Goal: Information Seeking & Learning: Learn about a topic

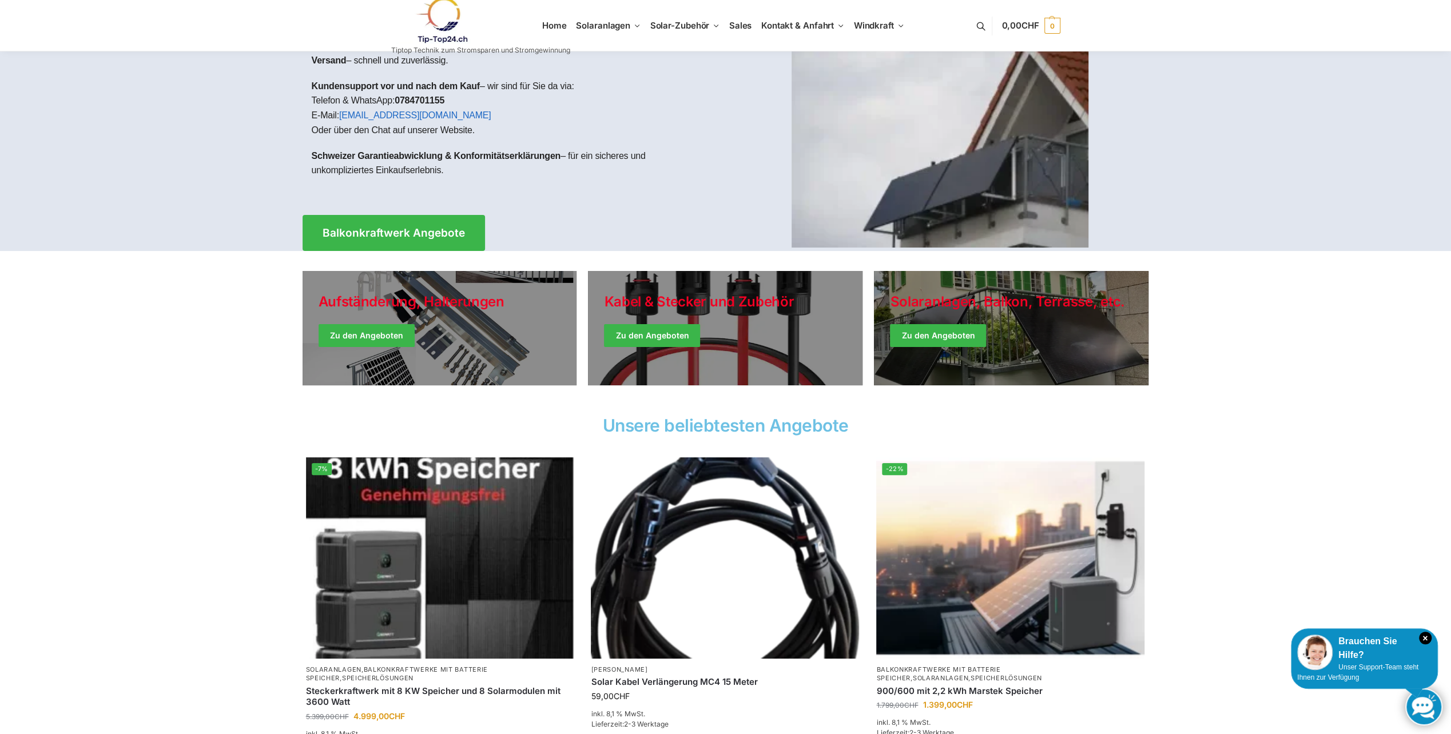
scroll to position [76, 0]
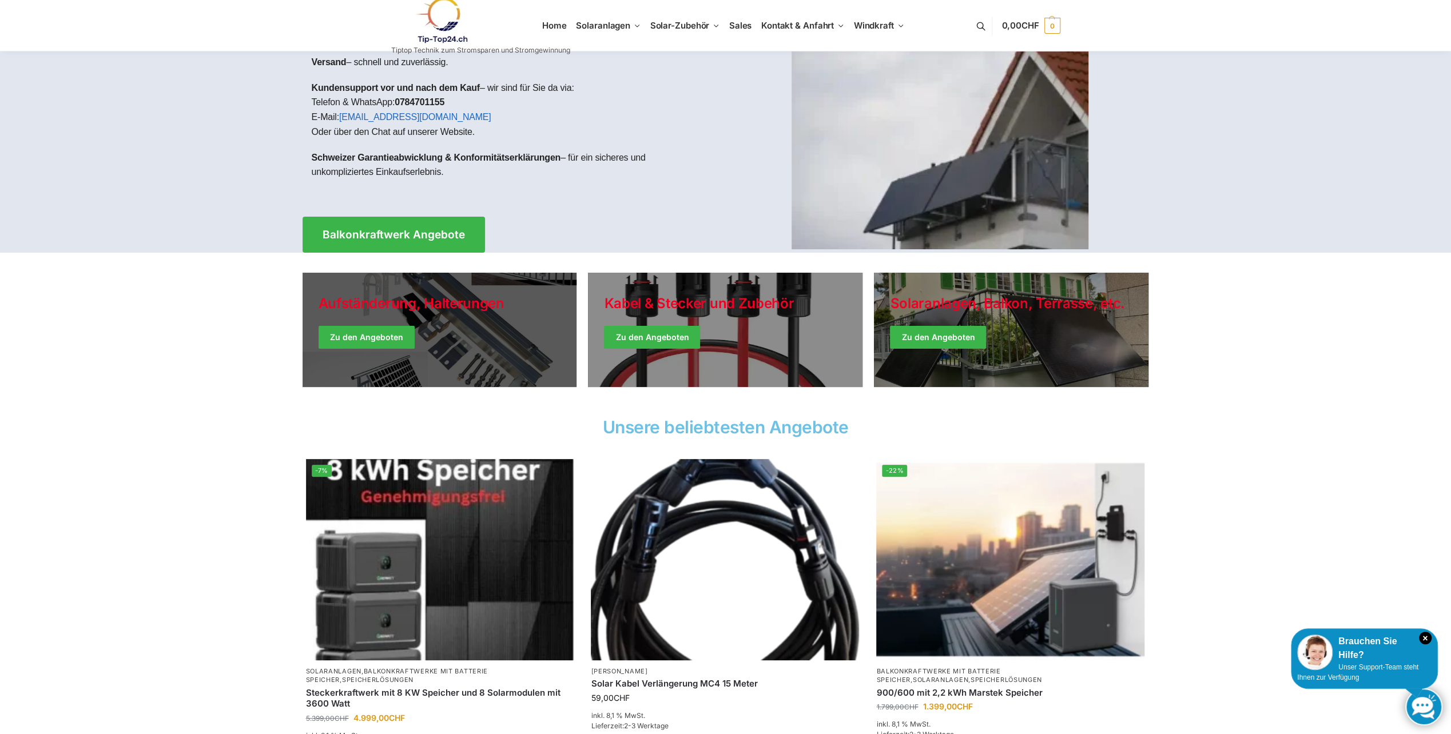
click at [384, 337] on link "Holiday Style" at bounding box center [440, 330] width 275 height 114
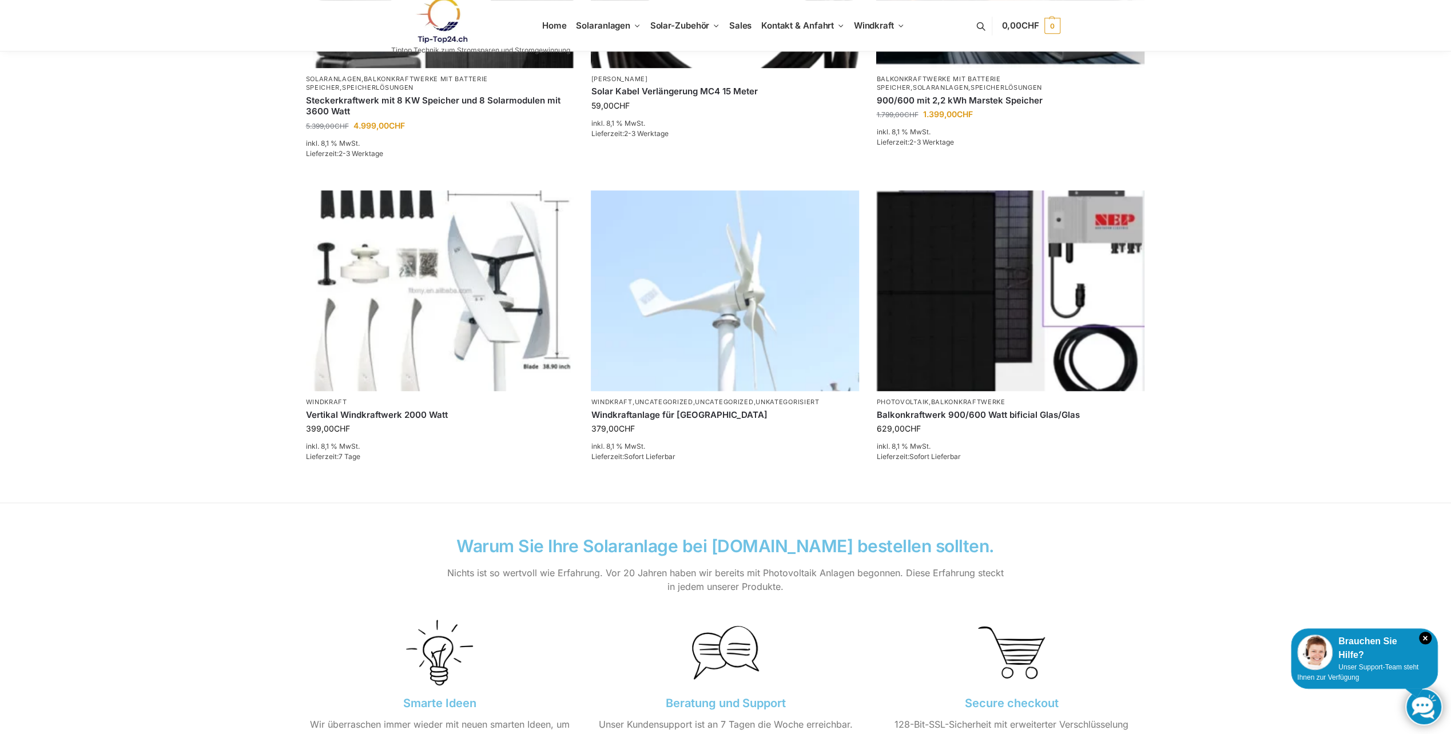
scroll to position [724, 0]
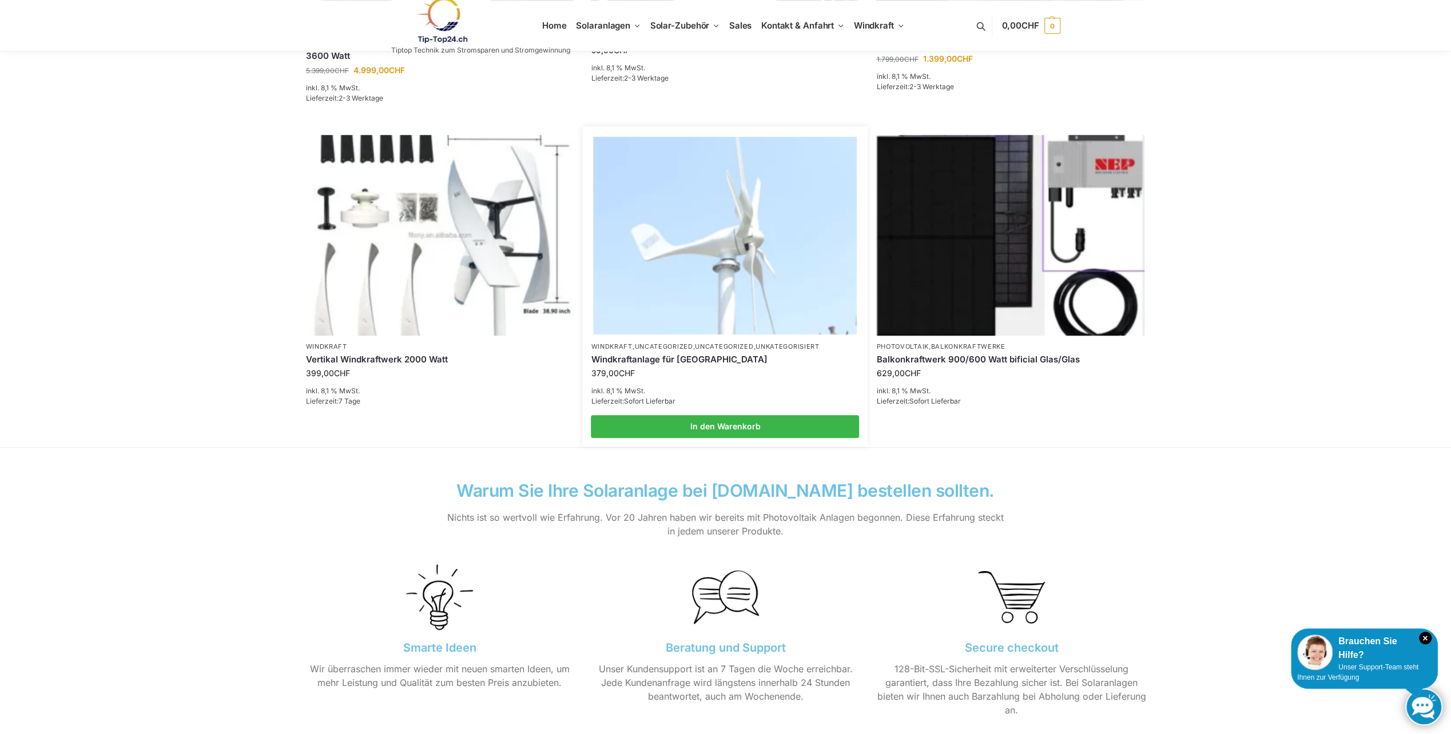
click at [712, 245] on img at bounding box center [725, 235] width 263 height 197
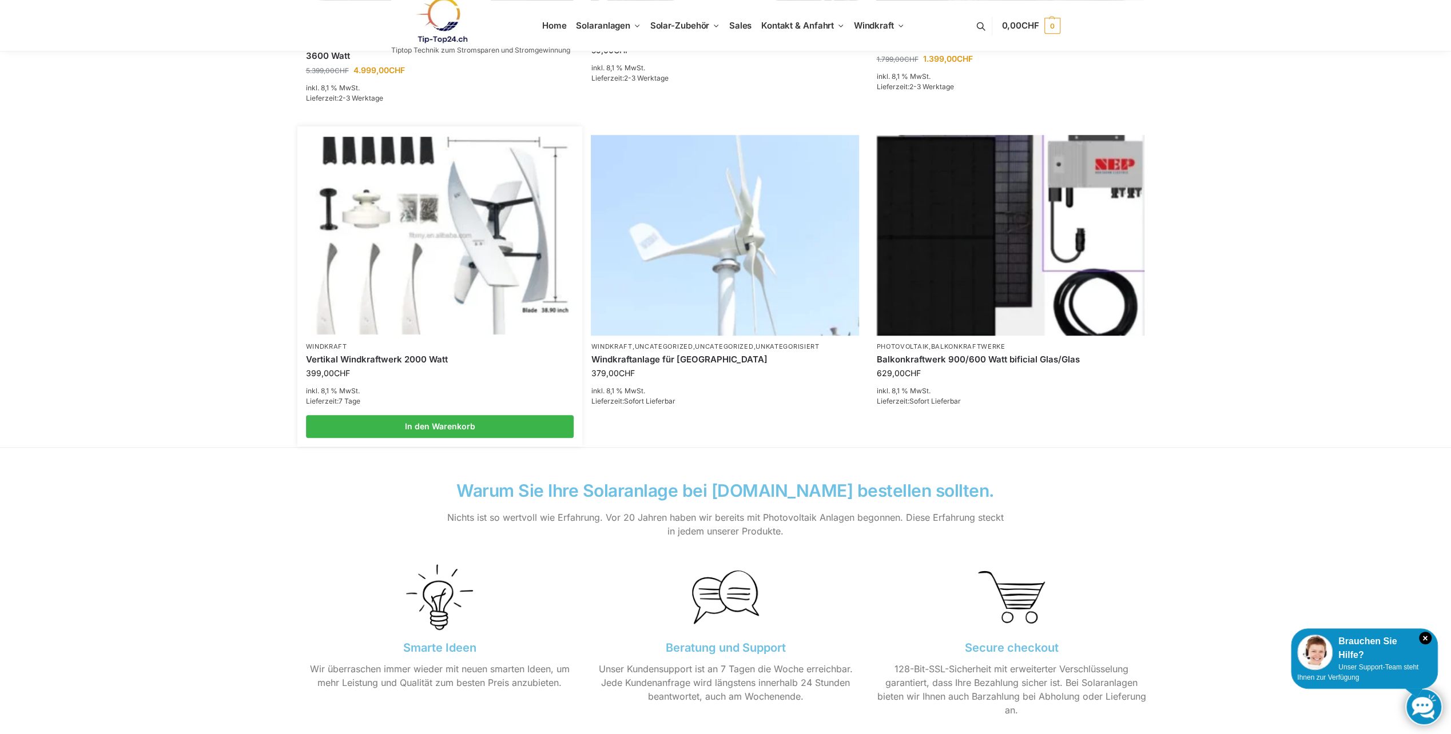
click at [471, 227] on img at bounding box center [439, 235] width 263 height 197
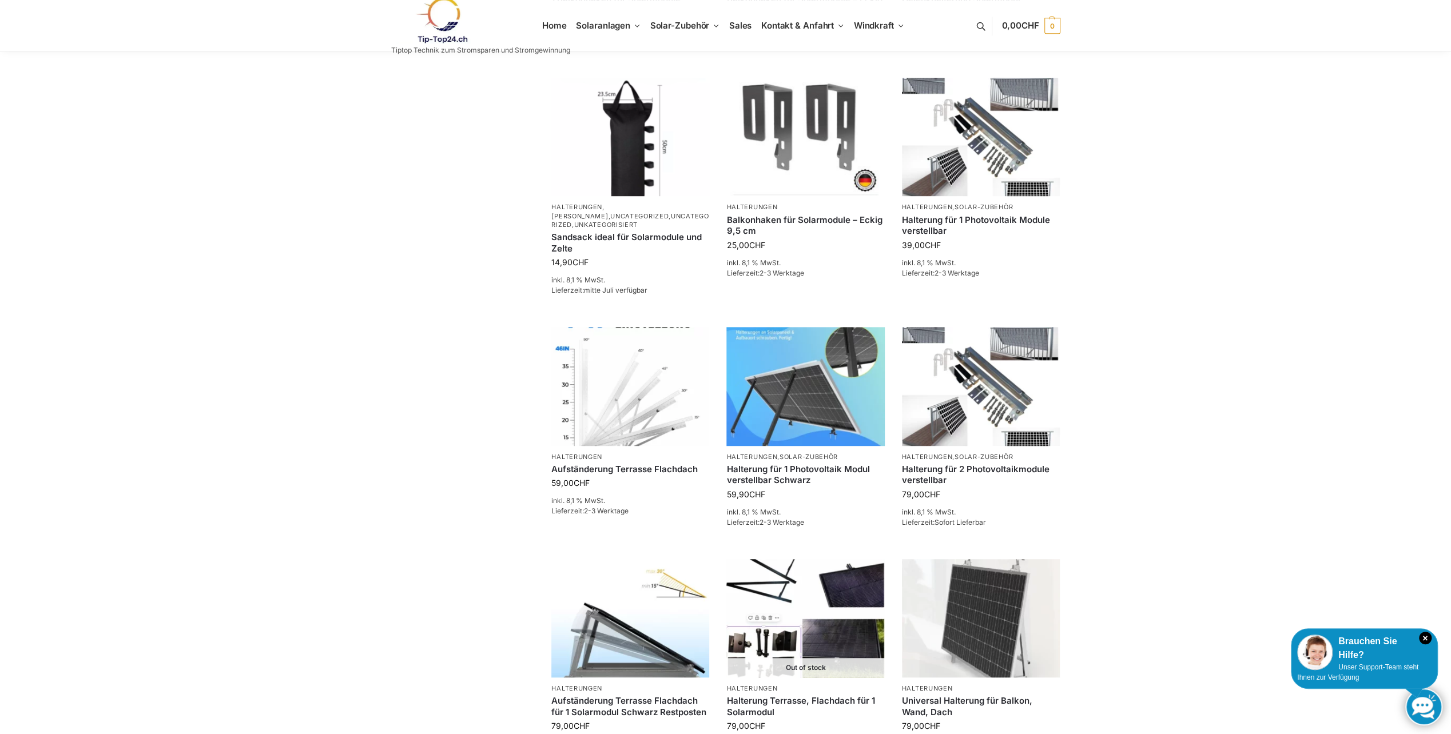
scroll to position [495, 0]
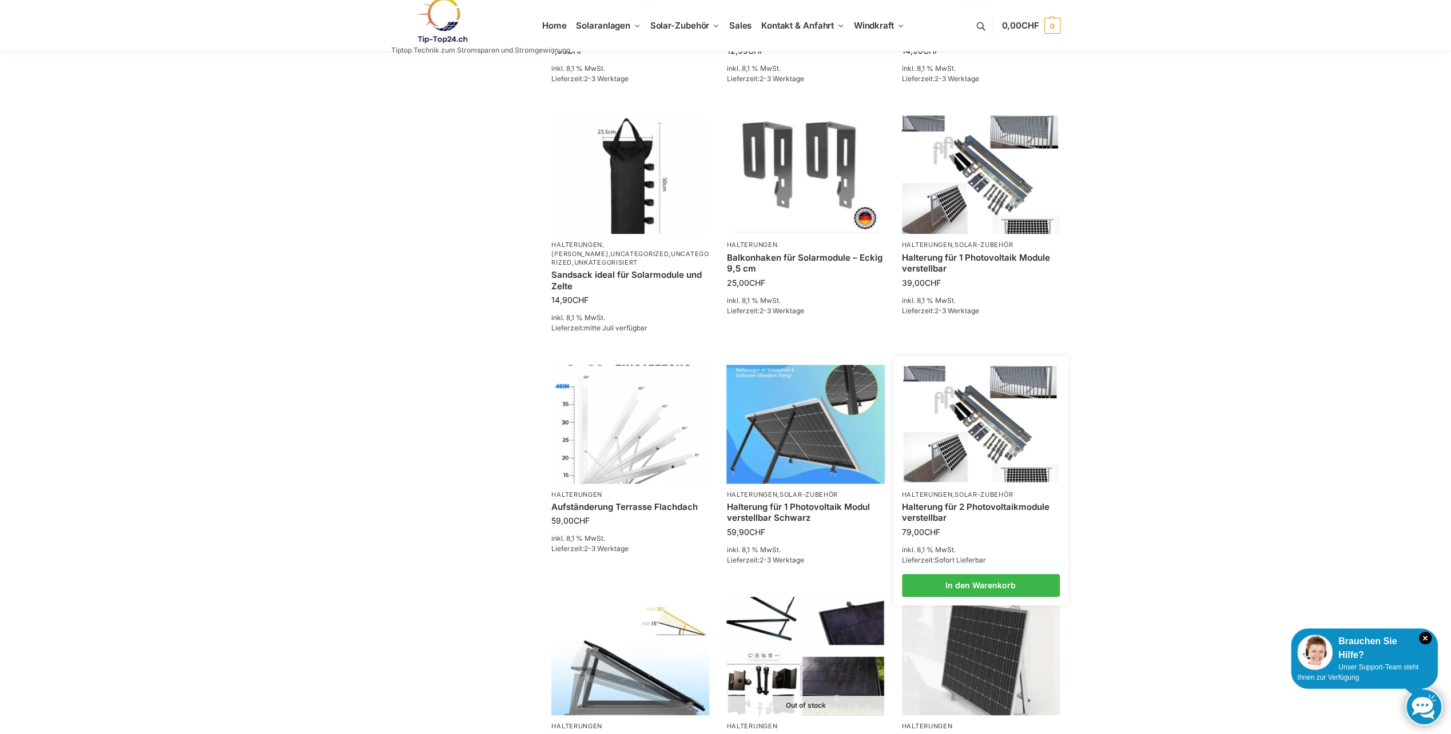
click at [970, 431] on img at bounding box center [980, 424] width 155 height 116
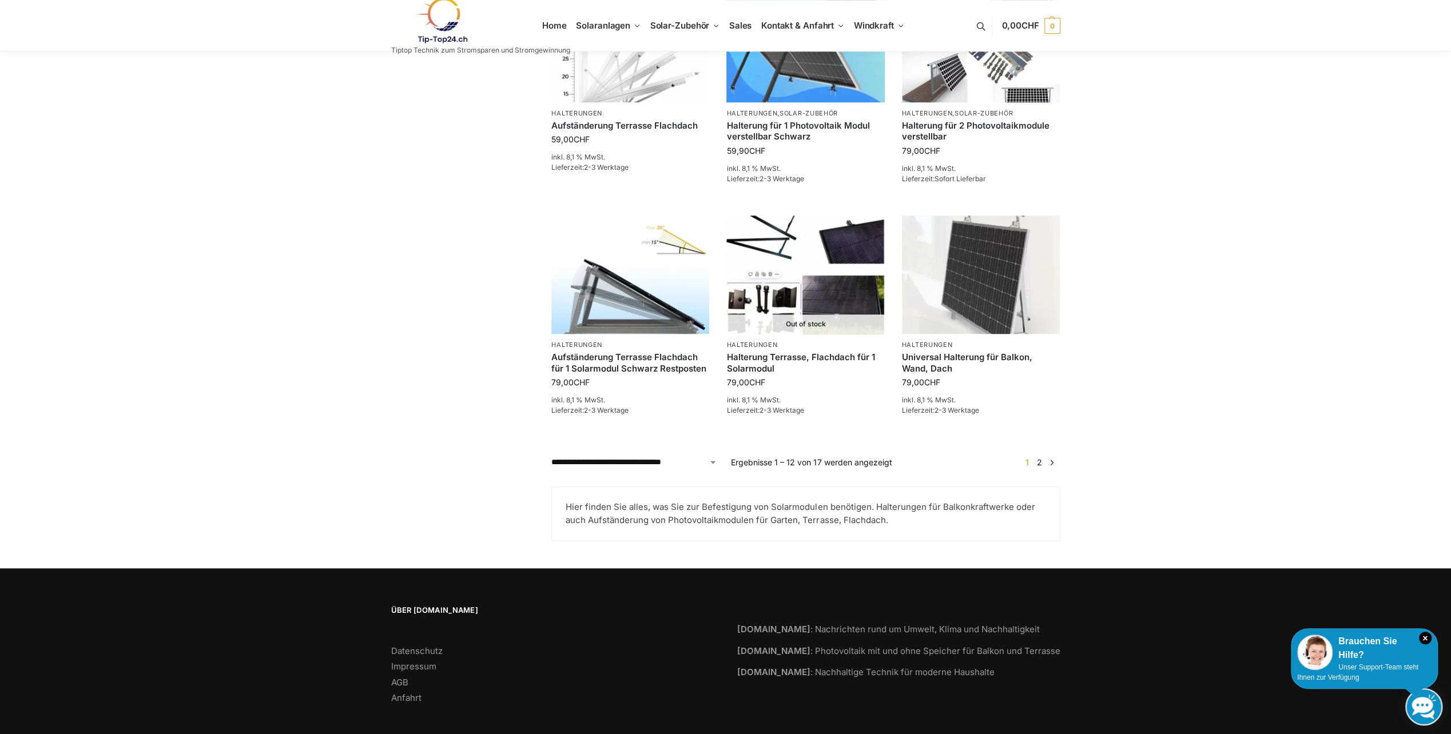
scroll to position [887, 0]
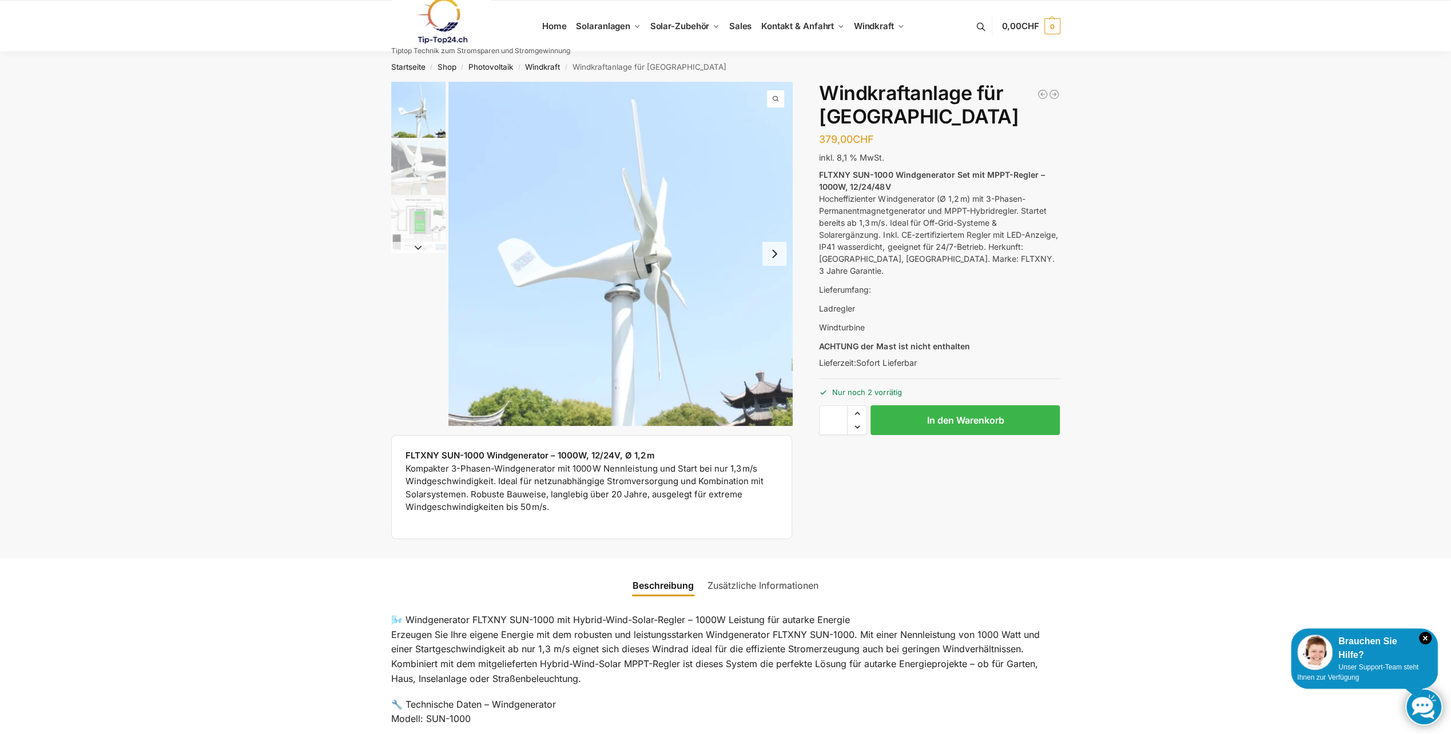
click at [426, 221] on img "3 / 3" at bounding box center [418, 225] width 54 height 54
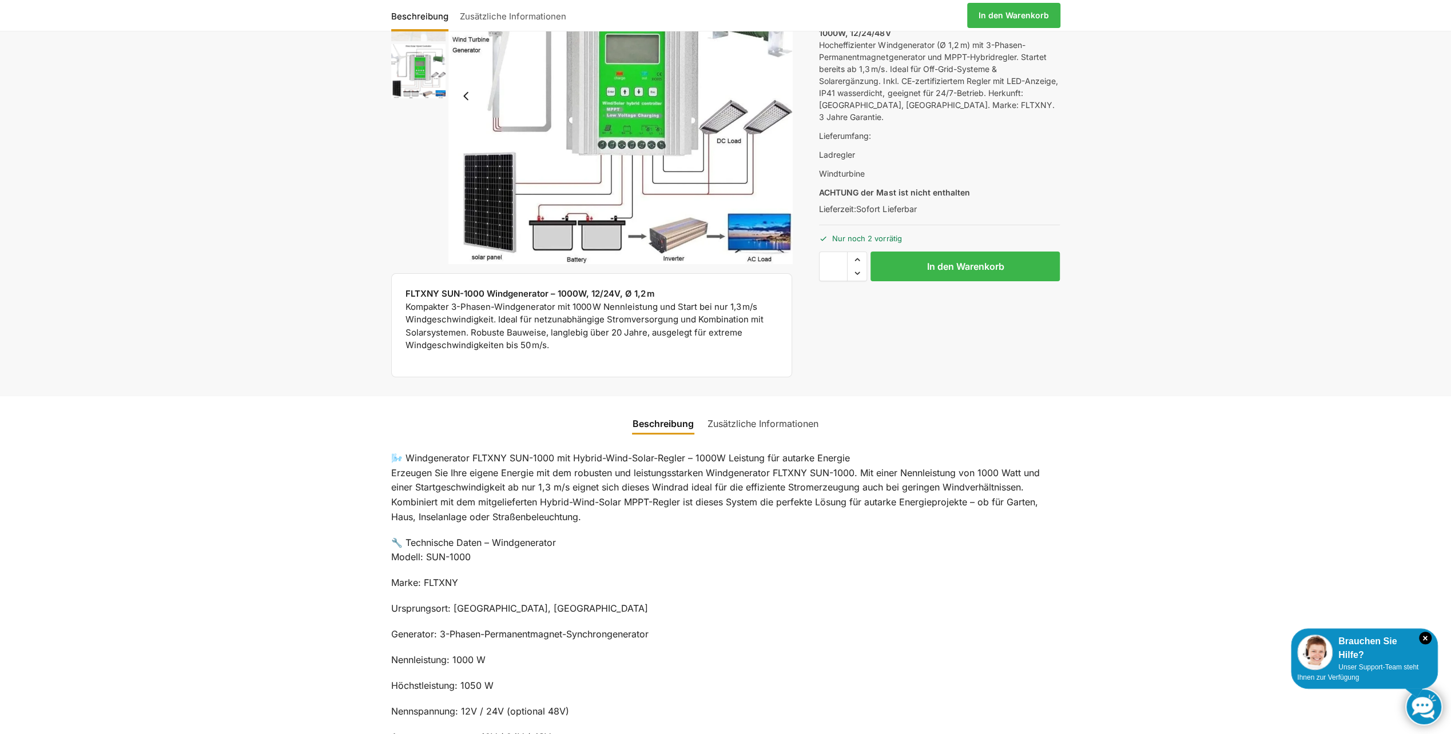
scroll to position [152, 0]
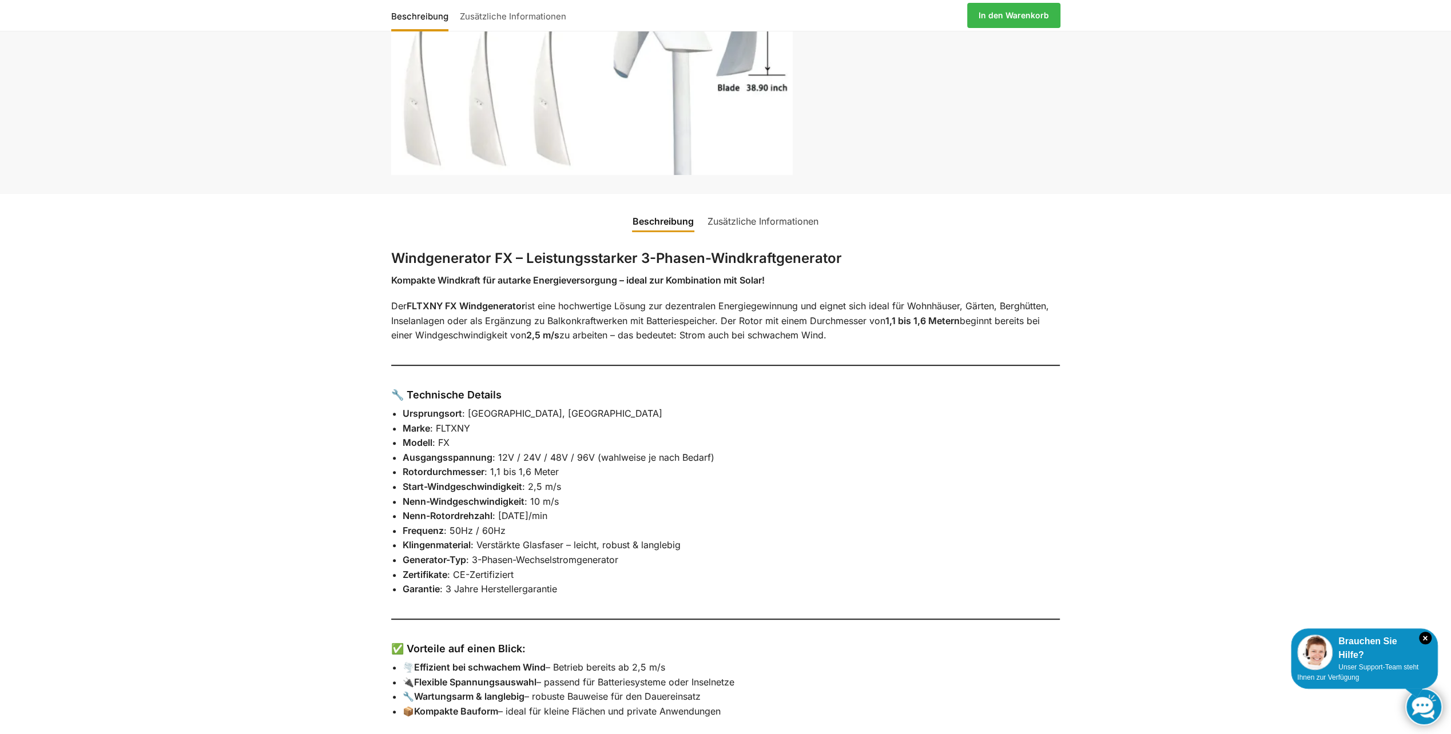
scroll to position [324, 0]
